Goal: Information Seeking & Learning: Learn about a topic

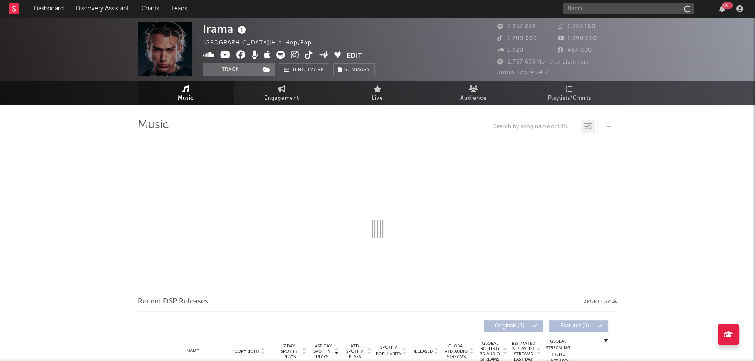
type input "flaco g"
select select "6m"
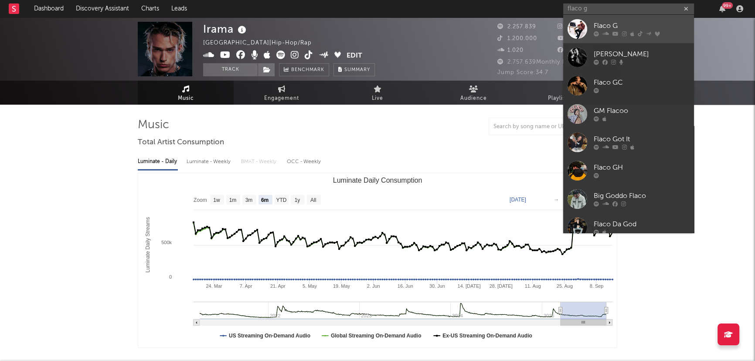
type input "flaco g"
click at [596, 24] on div "Flaco G" at bounding box center [641, 26] width 96 height 10
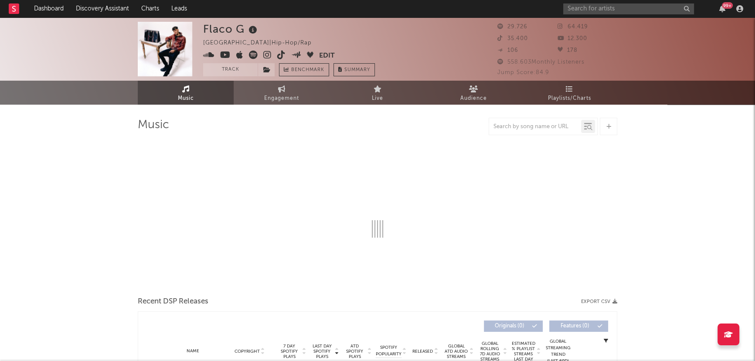
select select "6m"
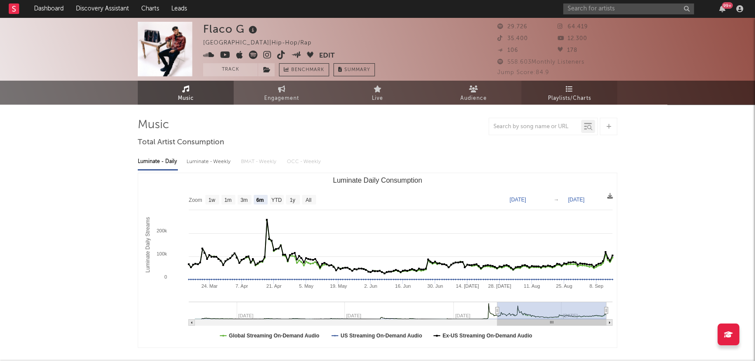
click at [579, 90] on link "Playlists/Charts" at bounding box center [569, 93] width 96 height 24
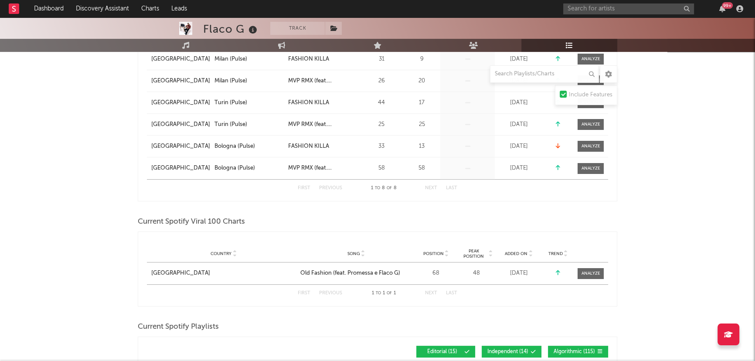
scroll to position [436, 0]
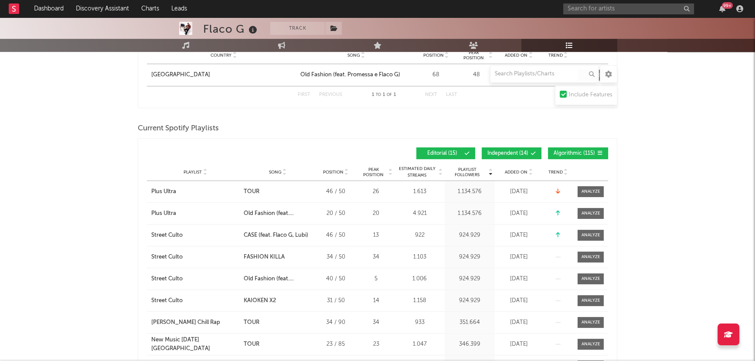
click at [513, 151] on span "Independent ( 14 )" at bounding box center [507, 153] width 41 height 5
click at [560, 148] on button "Algorithmic ( 115 )" at bounding box center [578, 153] width 60 height 12
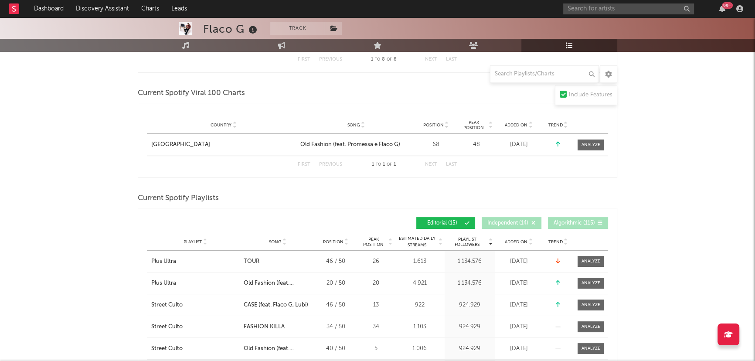
scroll to position [198, 0]
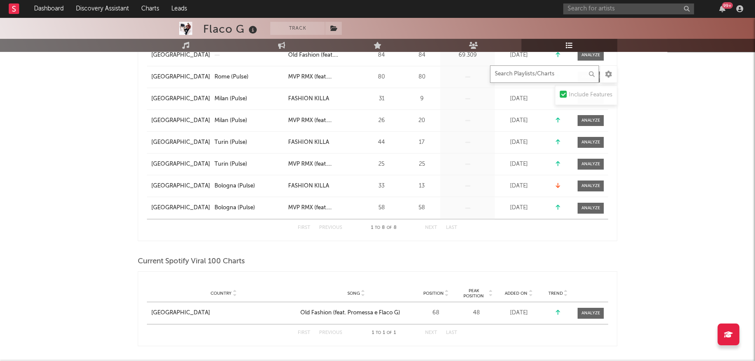
click at [514, 77] on input "text" at bounding box center [544, 73] width 109 height 17
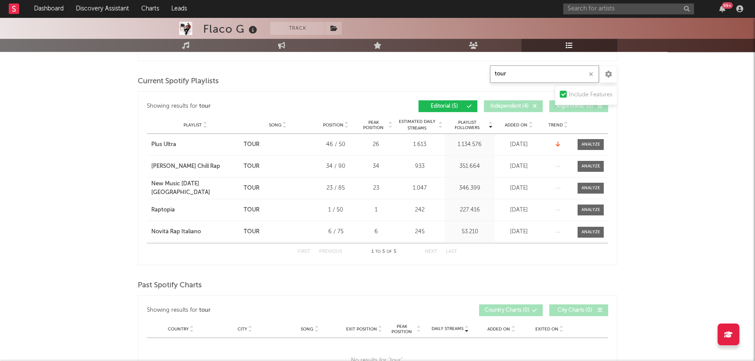
scroll to position [356, 0]
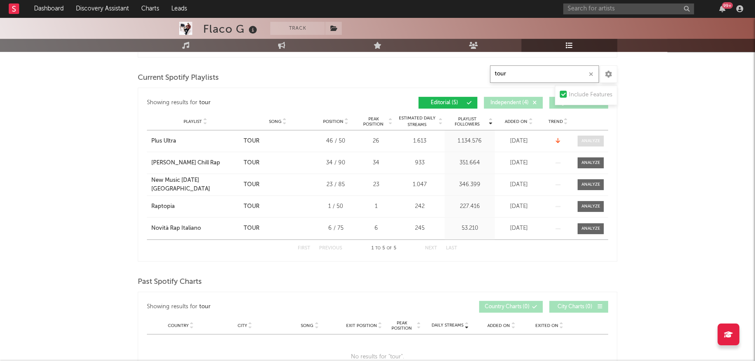
type input "tour"
click at [592, 140] on div at bounding box center [590, 141] width 19 height 7
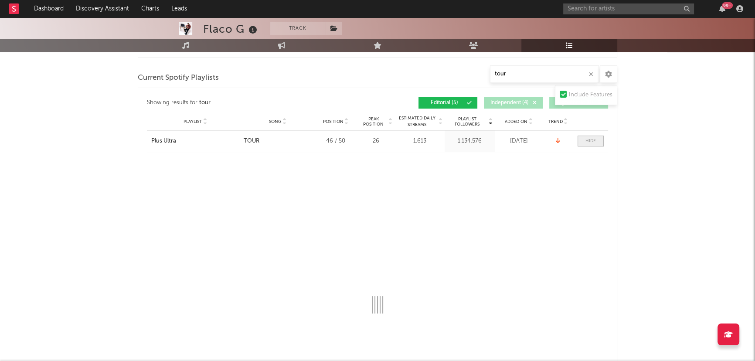
select select "1w"
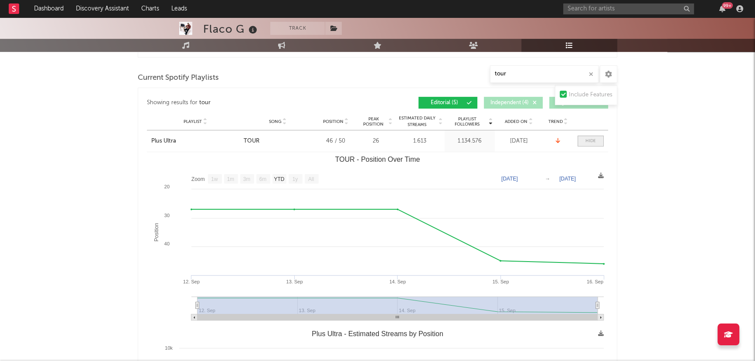
click at [592, 140] on div at bounding box center [590, 141] width 10 height 7
